Goal: Information Seeking & Learning: Compare options

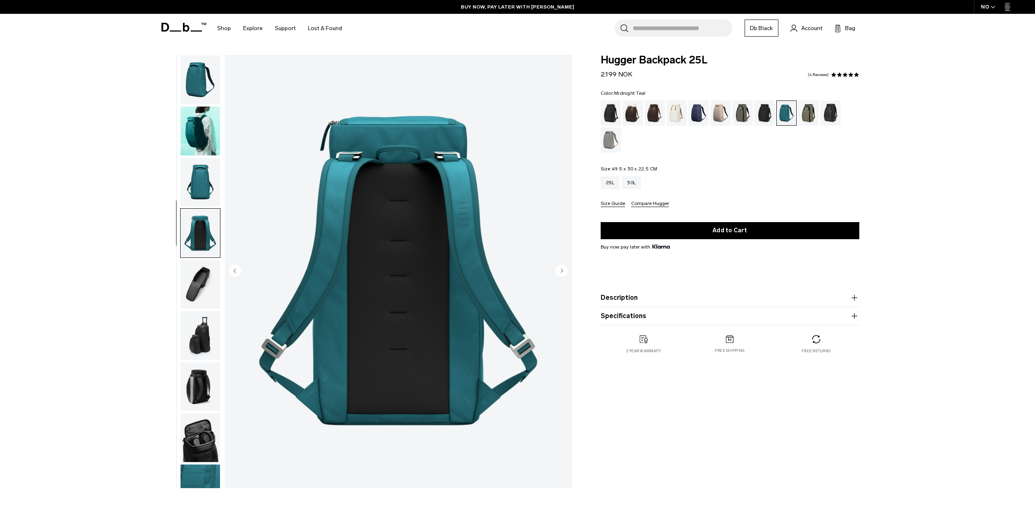
click at [204, 83] on img "button" at bounding box center [200, 79] width 39 height 49
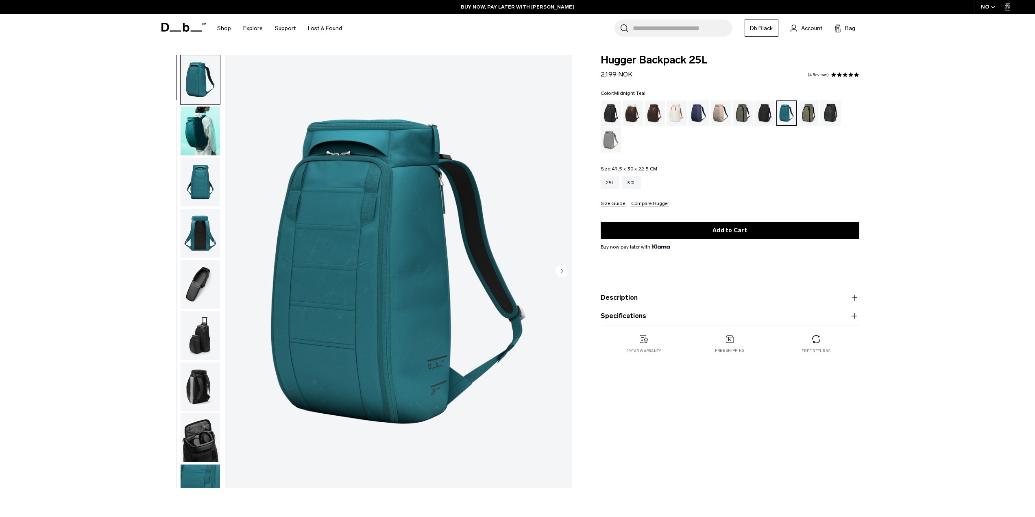
click at [401, 244] on img "1 / 9" at bounding box center [398, 271] width 347 height 433
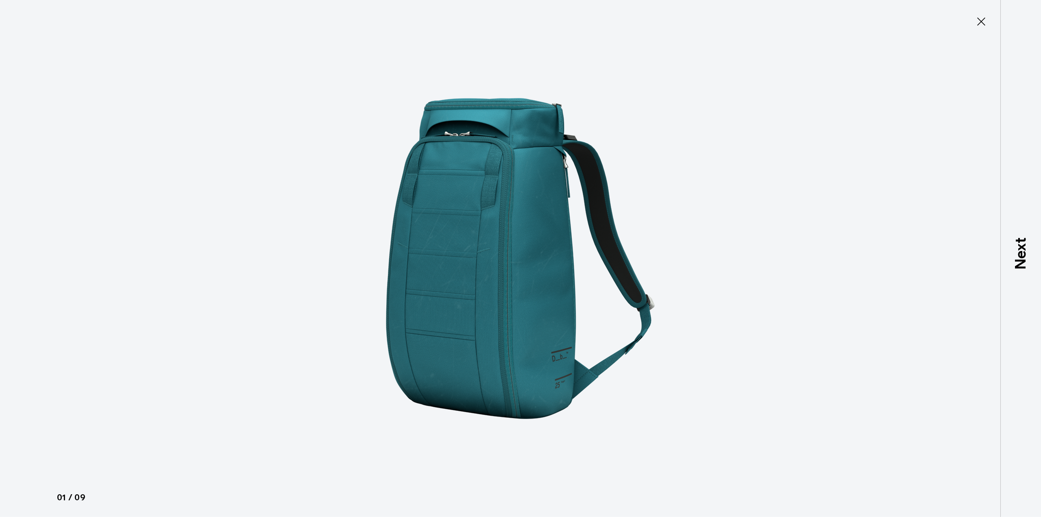
click at [986, 14] on button "Close" at bounding box center [981, 21] width 27 height 17
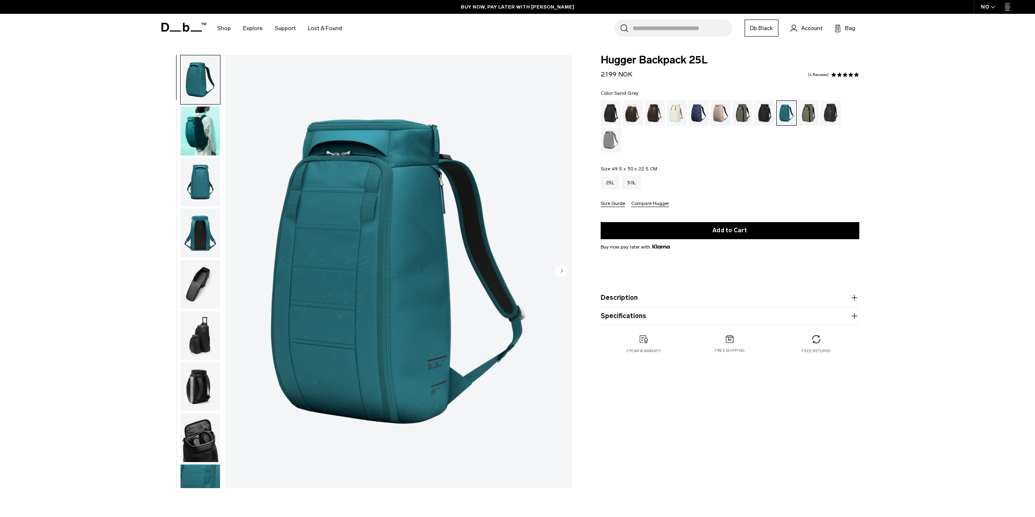
click at [619, 132] on div "Sand Grey" at bounding box center [611, 139] width 21 height 25
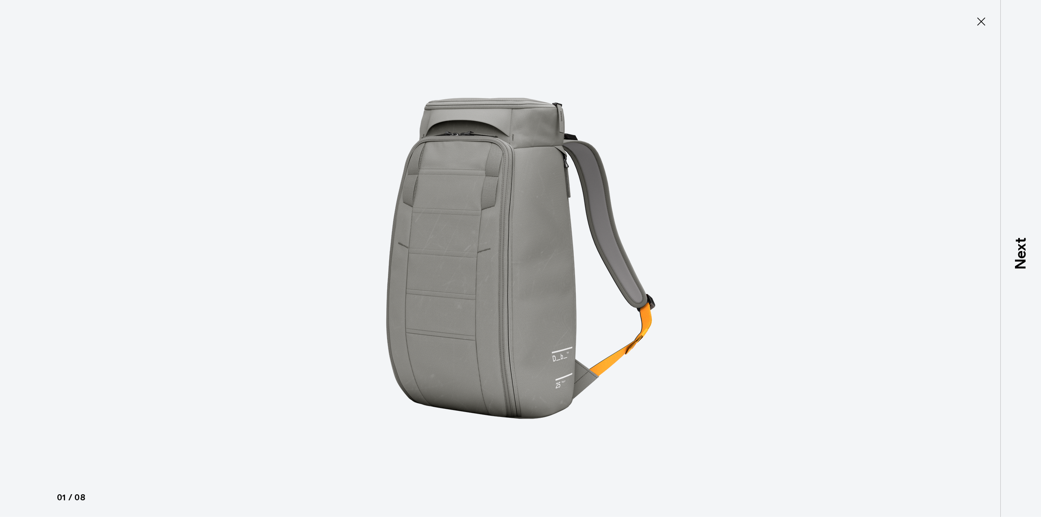
click at [985, 20] on icon at bounding box center [981, 21] width 13 height 13
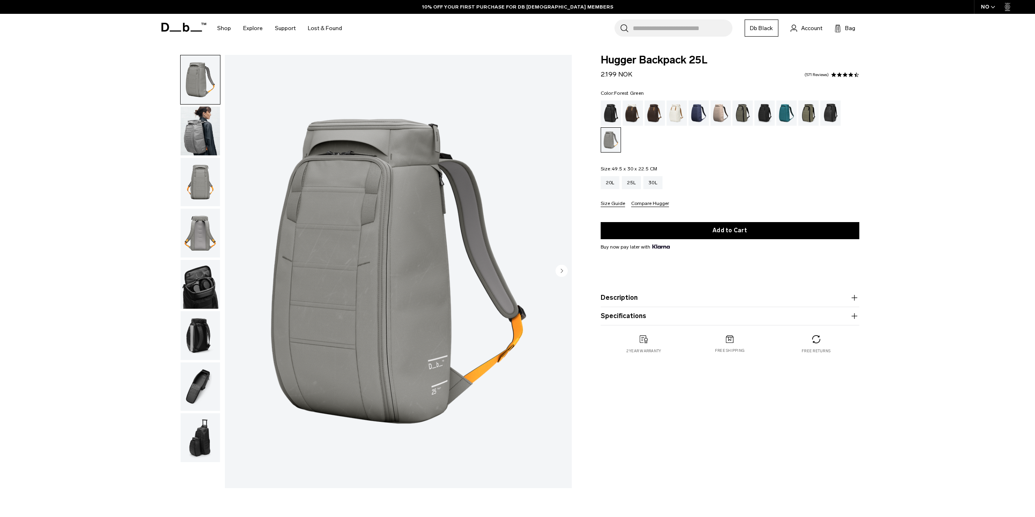
click at [744, 113] on div "Forest Green" at bounding box center [742, 112] width 21 height 25
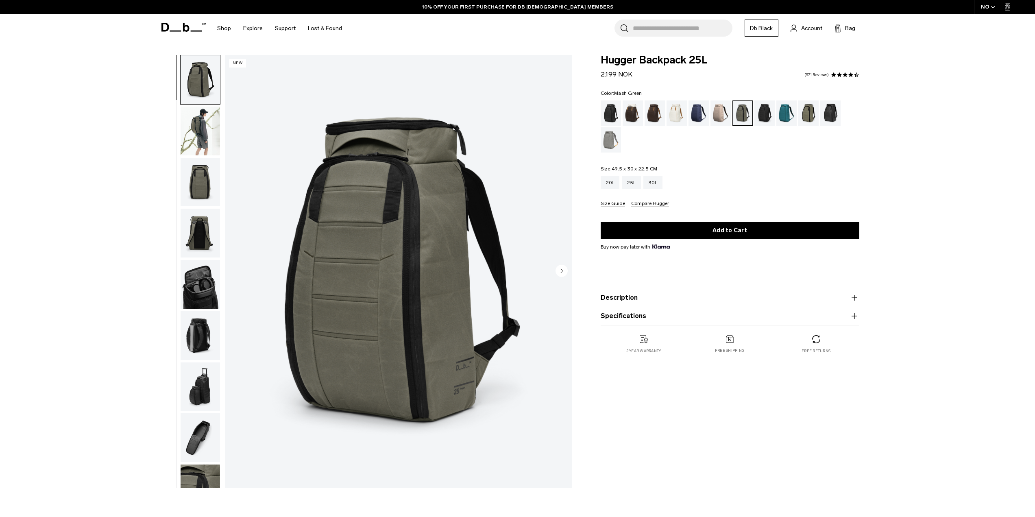
drag, startPoint x: 802, startPoint y: 114, endPoint x: 789, endPoint y: 116, distance: 12.8
click at [802, 114] on div "Mash Green" at bounding box center [808, 112] width 21 height 25
click at [832, 111] on div "Reflective Black" at bounding box center [830, 112] width 21 height 25
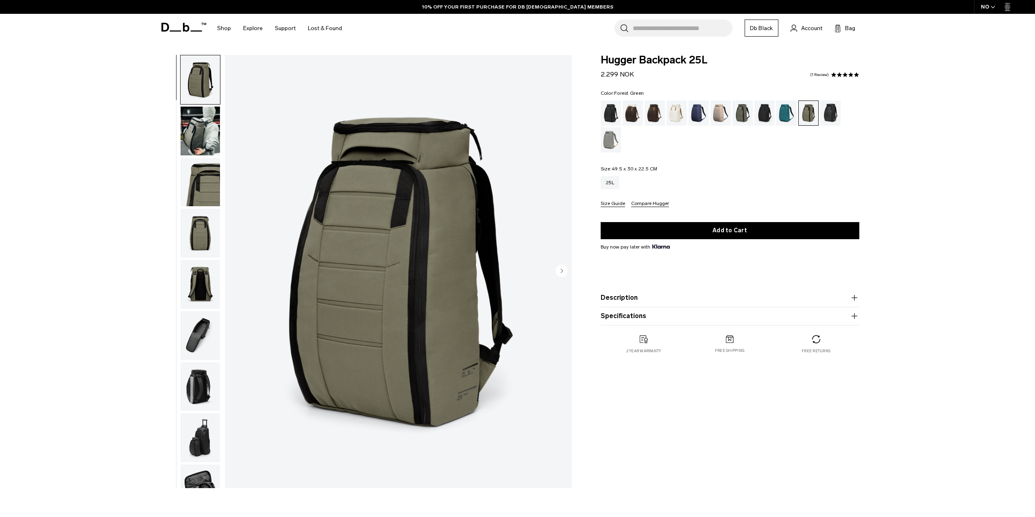
click at [739, 111] on div "Forest Green" at bounding box center [742, 112] width 21 height 25
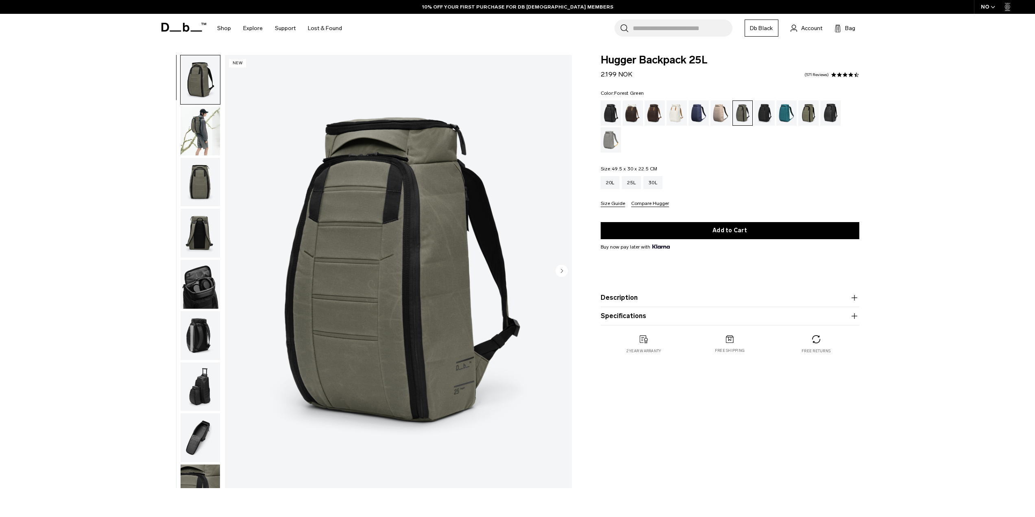
click at [440, 222] on img "1 / 9" at bounding box center [398, 271] width 347 height 433
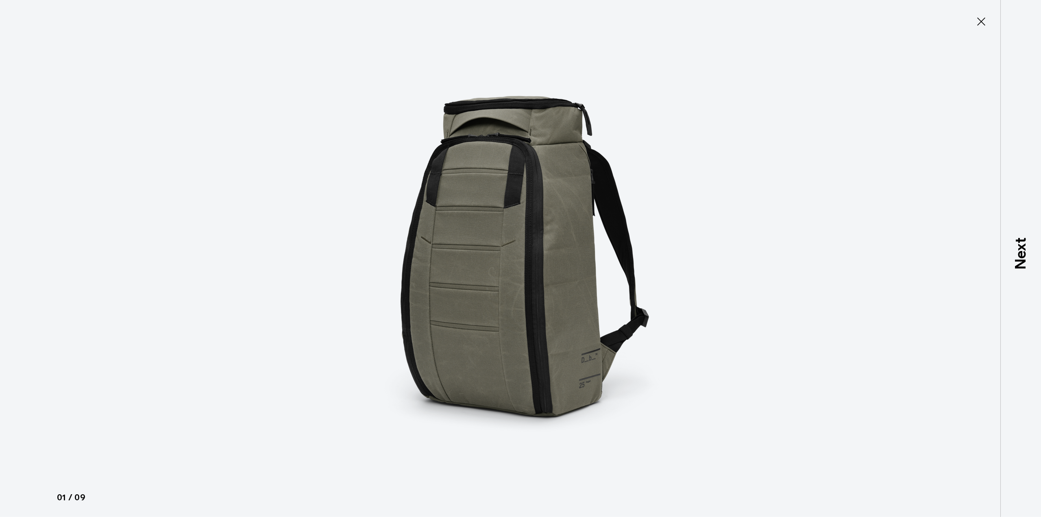
click at [989, 15] on button "Close" at bounding box center [981, 21] width 27 height 17
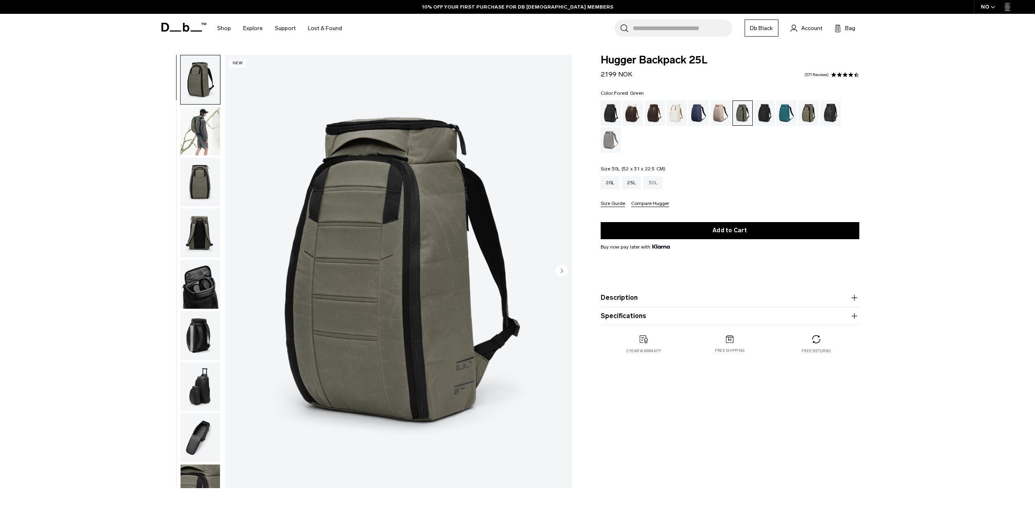
click at [658, 179] on div "30L" at bounding box center [652, 182] width 19 height 13
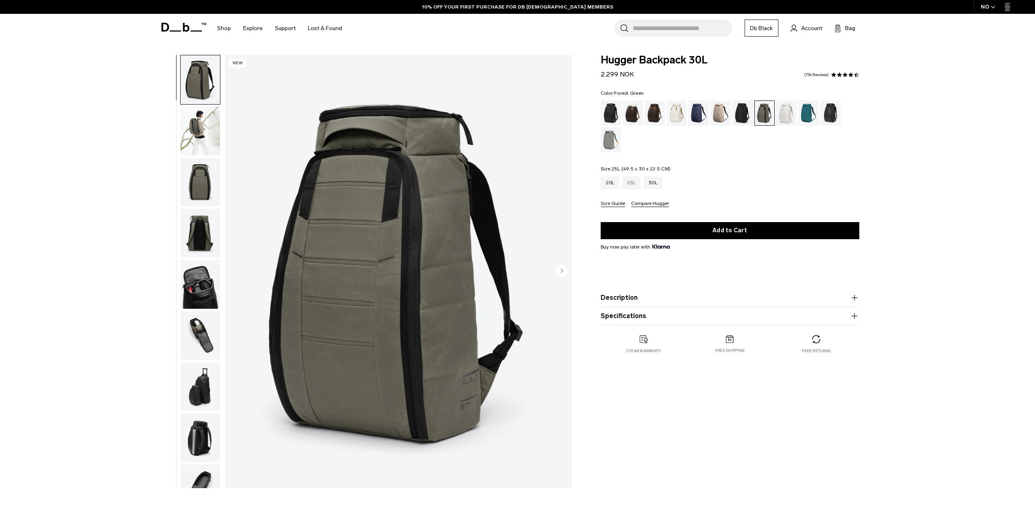
click at [634, 187] on div "25L" at bounding box center [631, 182] width 19 height 13
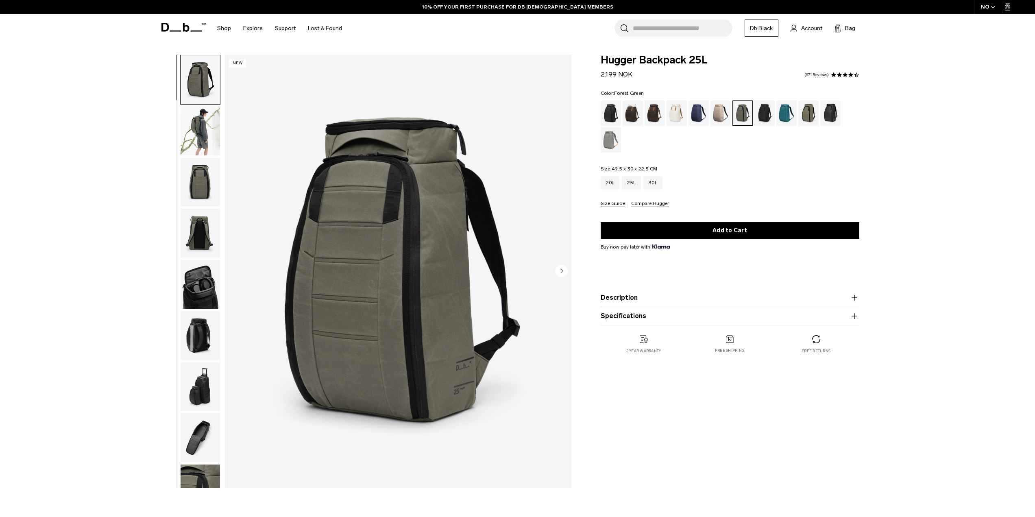
click at [401, 244] on img "1 / 9" at bounding box center [398, 271] width 347 height 433
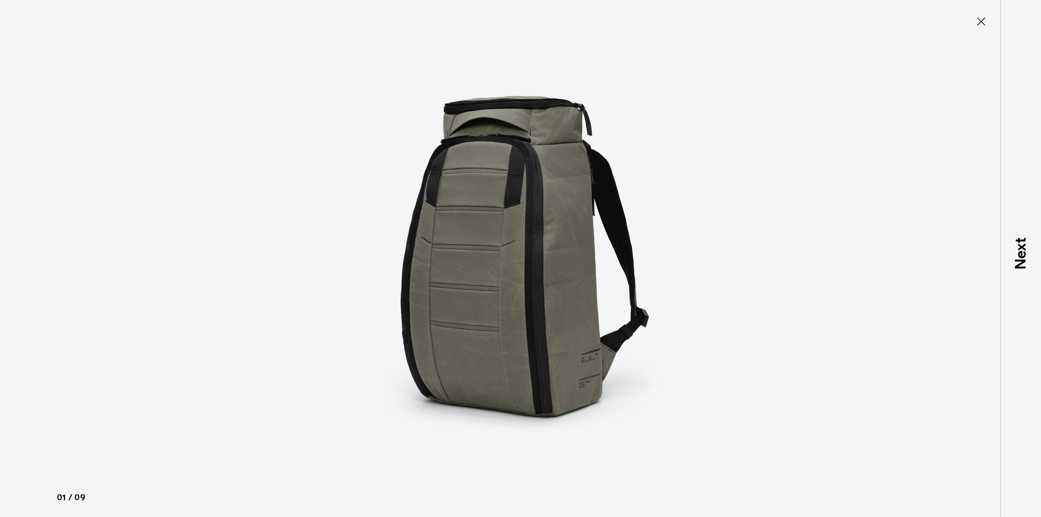
click at [989, 12] on div at bounding box center [520, 258] width 1041 height 517
click at [983, 17] on icon at bounding box center [981, 21] width 13 height 13
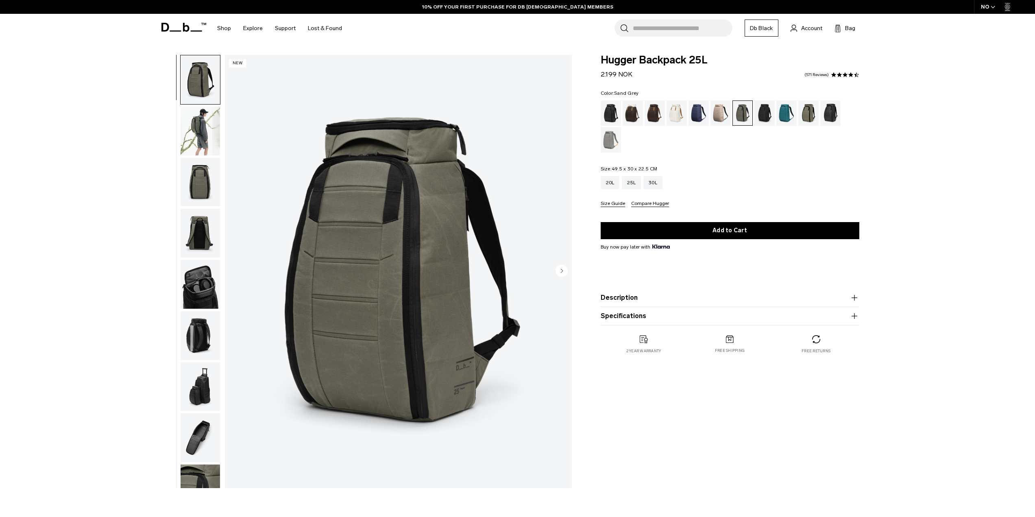
click at [612, 146] on div "Sand Grey" at bounding box center [611, 139] width 21 height 25
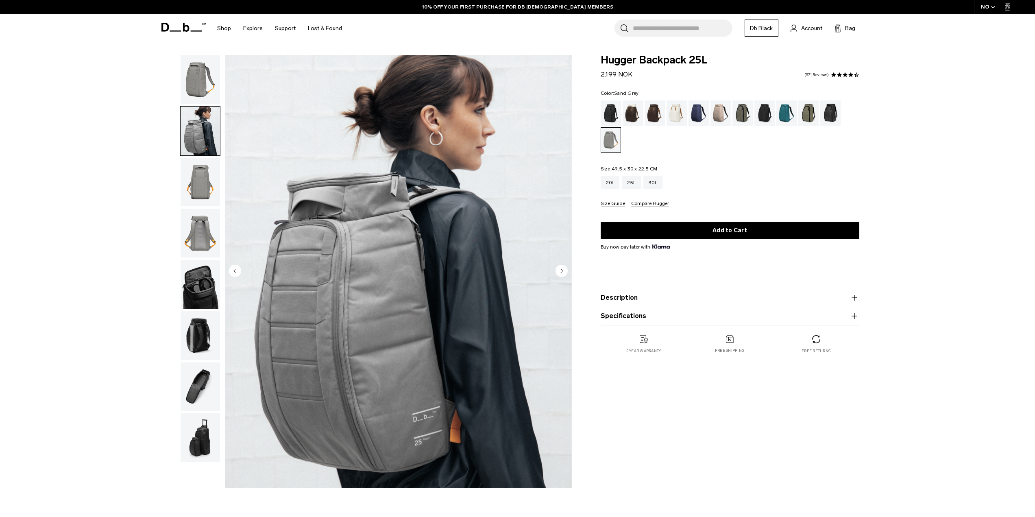
click at [180, 231] on button "button" at bounding box center [200, 233] width 40 height 50
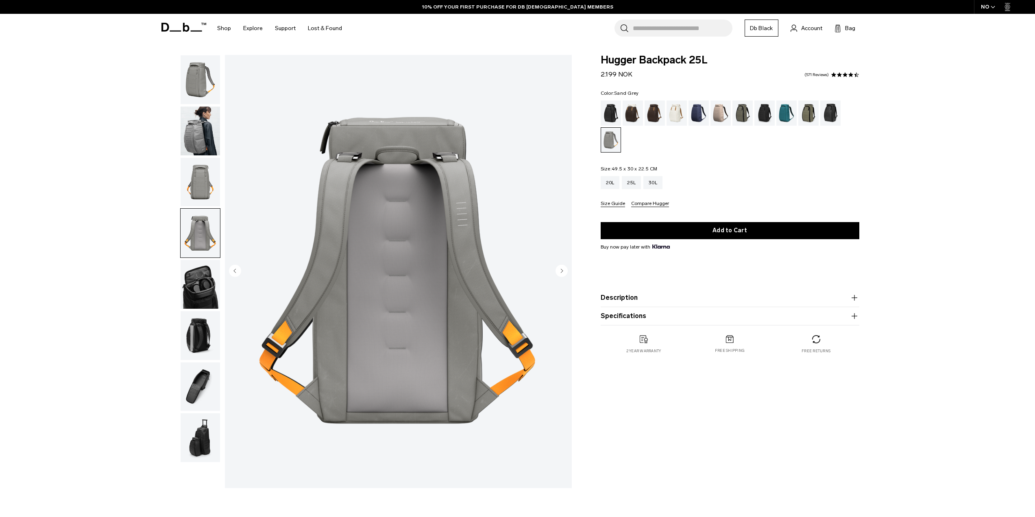
click at [211, 273] on img "button" at bounding box center [200, 284] width 39 height 49
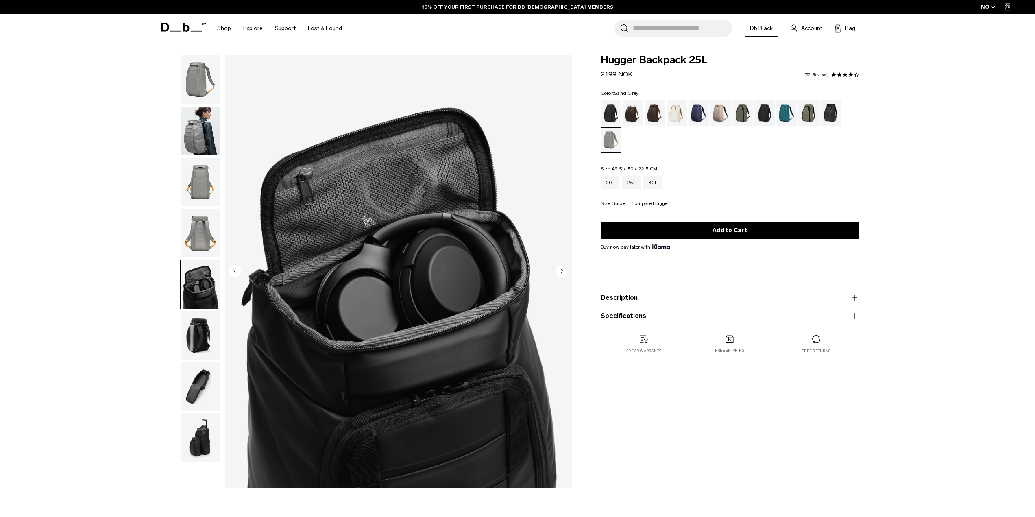
click at [205, 337] on img "button" at bounding box center [200, 335] width 39 height 49
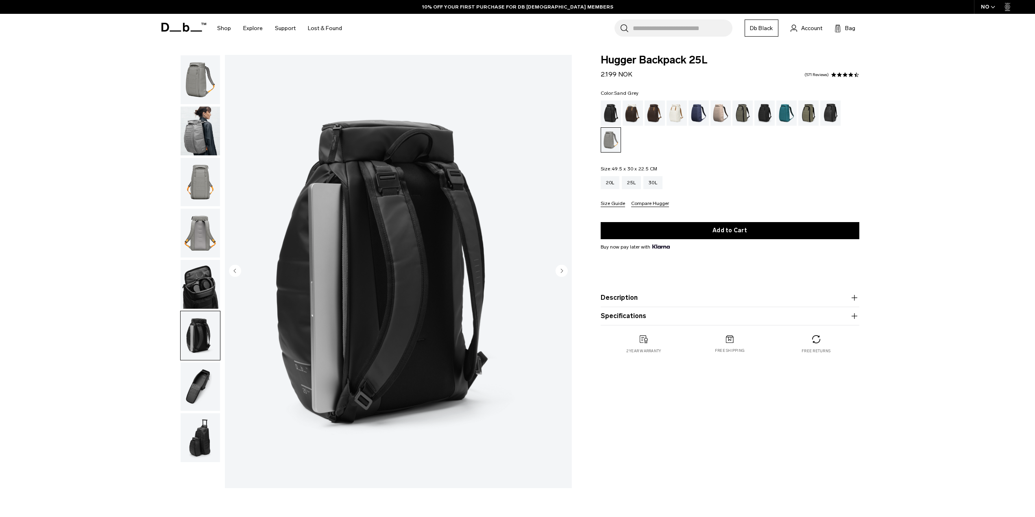
click at [204, 266] on img "button" at bounding box center [200, 284] width 39 height 49
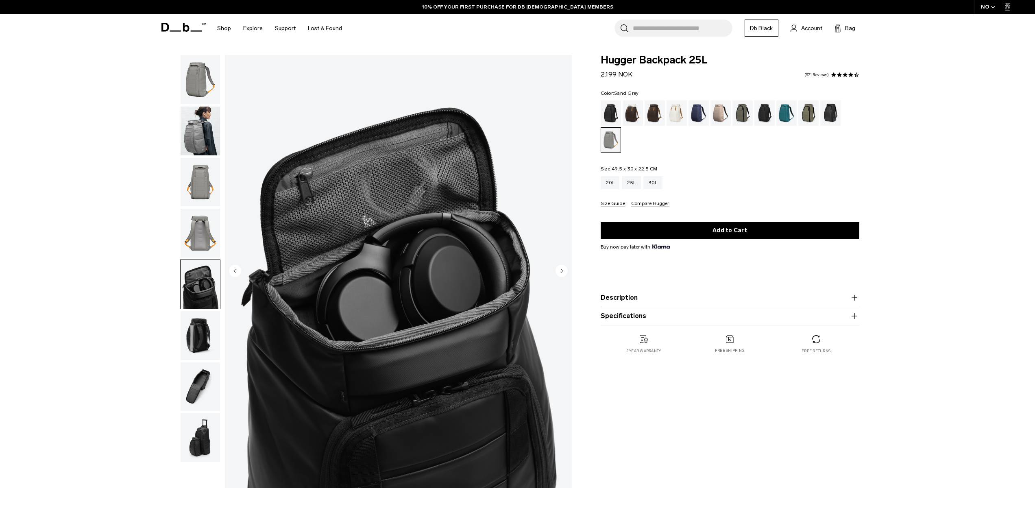
click at [191, 174] on img "button" at bounding box center [200, 182] width 39 height 49
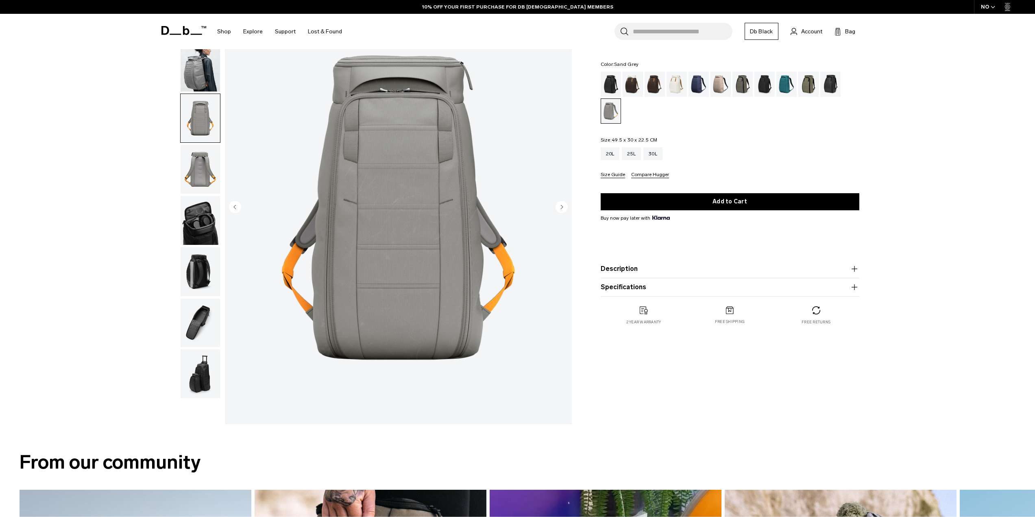
scroll to position [81, 0]
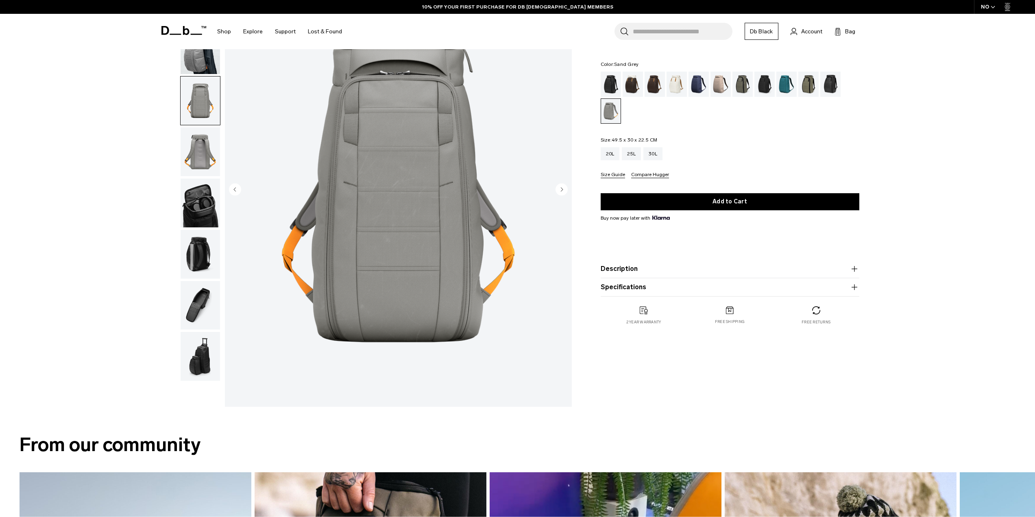
click at [203, 194] on img "button" at bounding box center [200, 203] width 39 height 49
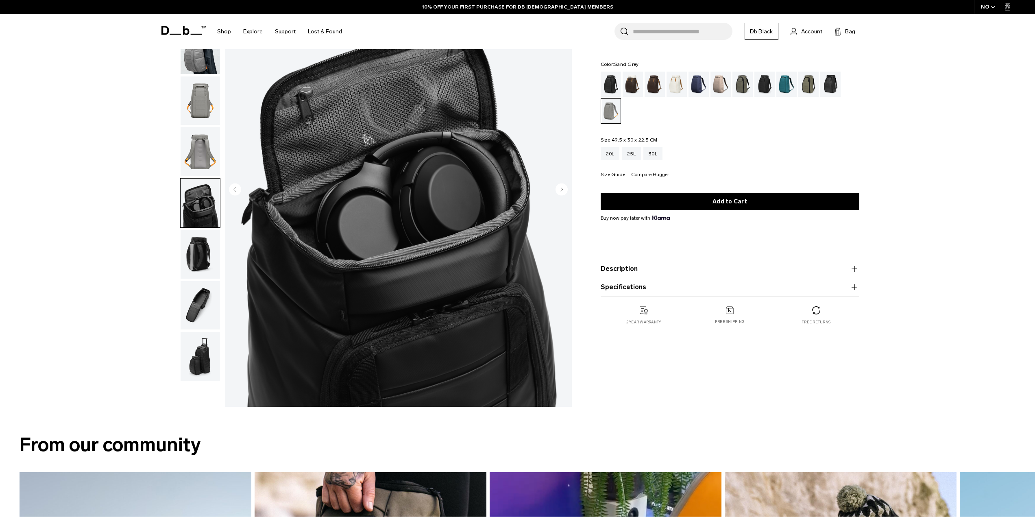
click at [204, 158] on img "button" at bounding box center [200, 151] width 39 height 49
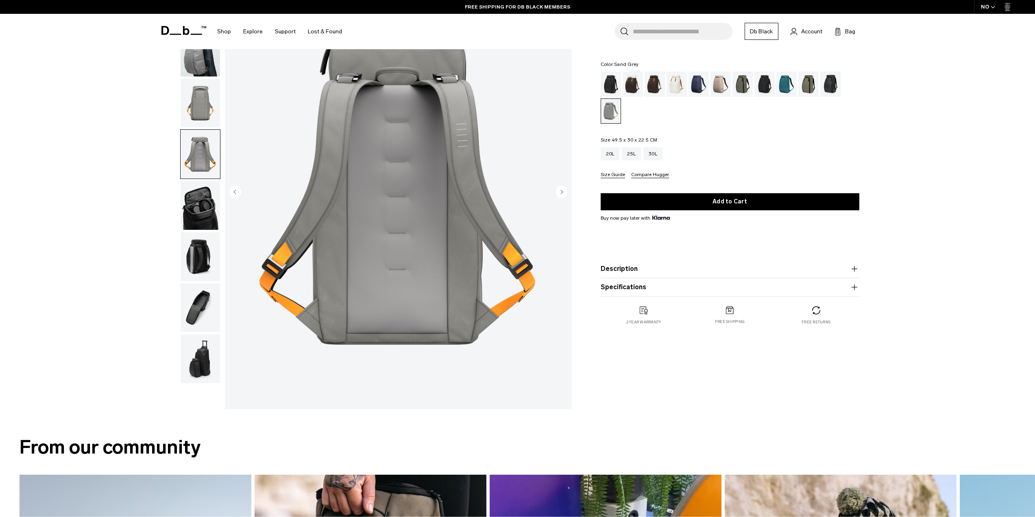
scroll to position [0, 0]
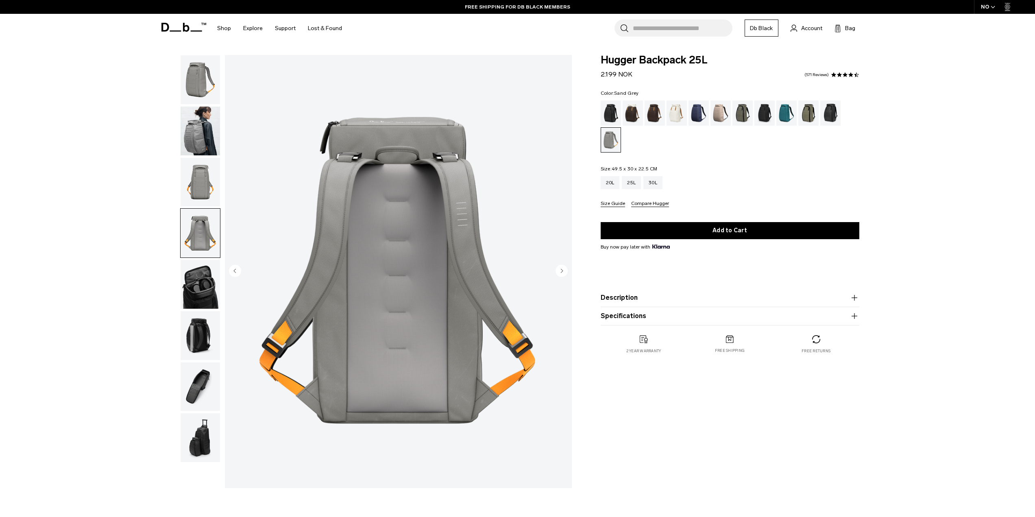
click at [194, 191] on img "button" at bounding box center [200, 182] width 39 height 49
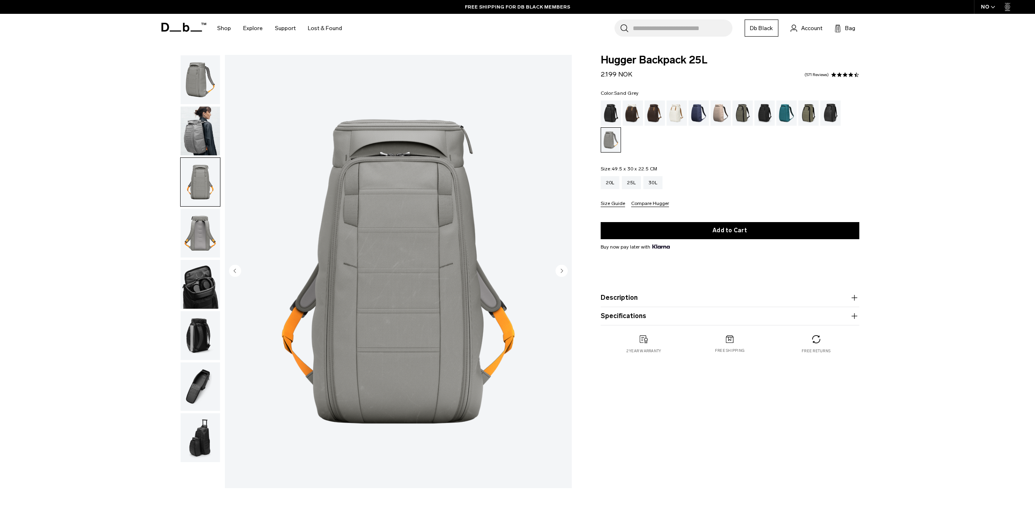
click at [197, 330] on img "button" at bounding box center [200, 335] width 39 height 49
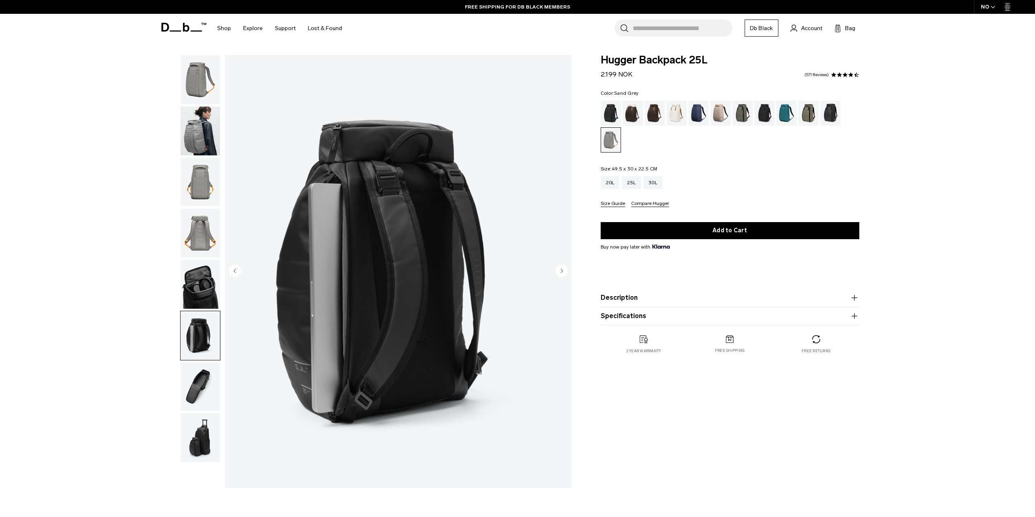
click at [212, 412] on ul at bounding box center [200, 258] width 40 height 407
click at [208, 369] on img "button" at bounding box center [200, 386] width 39 height 49
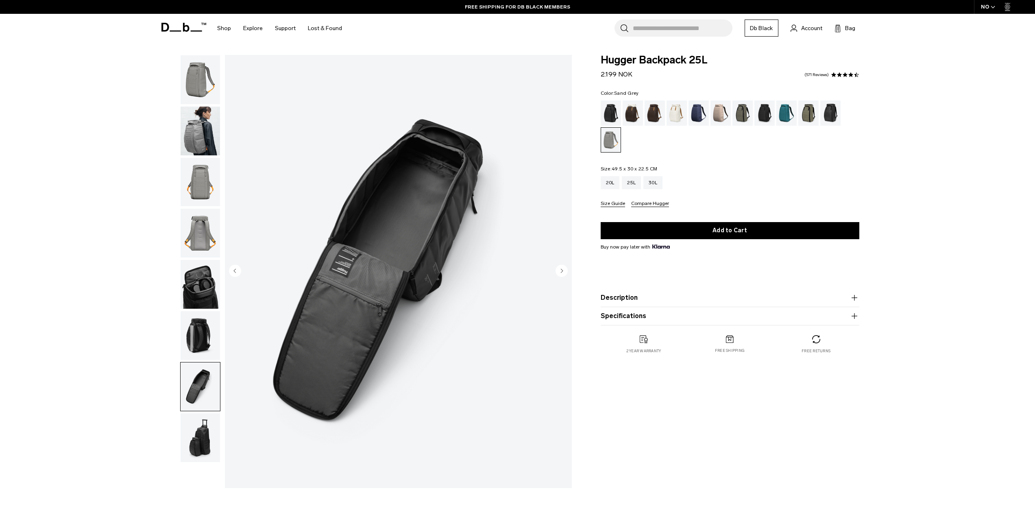
click at [556, 268] on div "07 / 08" at bounding box center [398, 271] width 347 height 433
